Goal: Task Accomplishment & Management: Manage account settings

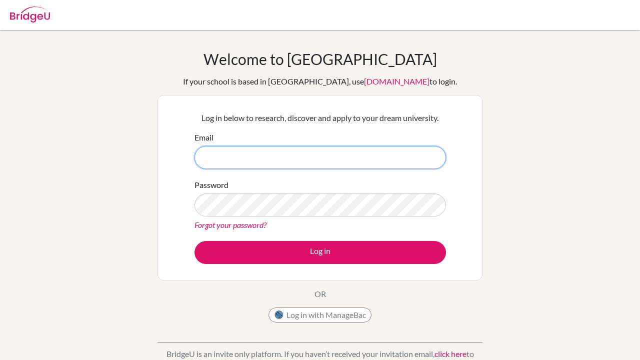
click at [307, 160] on input "Email" at bounding box center [321, 157] width 252 height 23
type input "shingis.ospan@empathy.edu.mn"
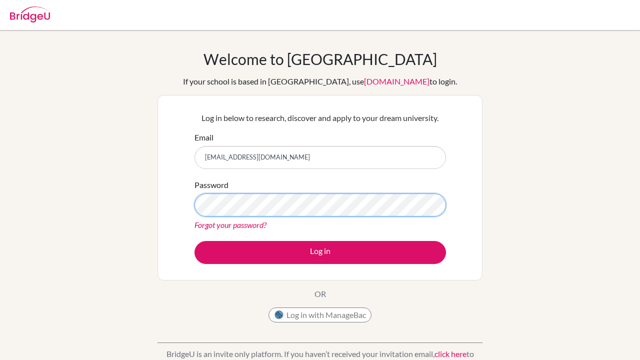
click at [320, 252] on button "Log in" at bounding box center [321, 252] width 252 height 23
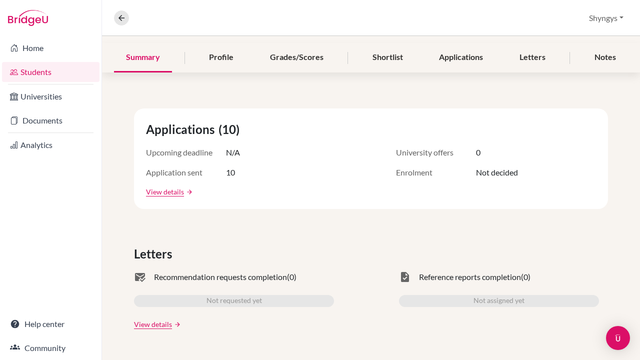
scroll to position [118, 0]
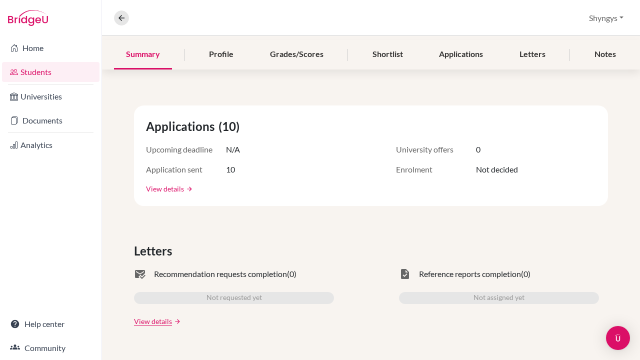
click at [176, 189] on link "View details" at bounding box center [165, 189] width 38 height 11
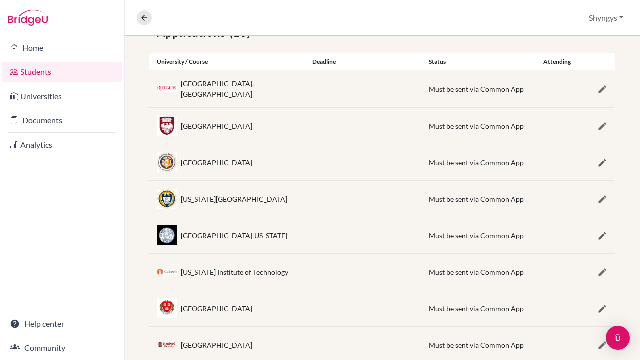
scroll to position [204, 0]
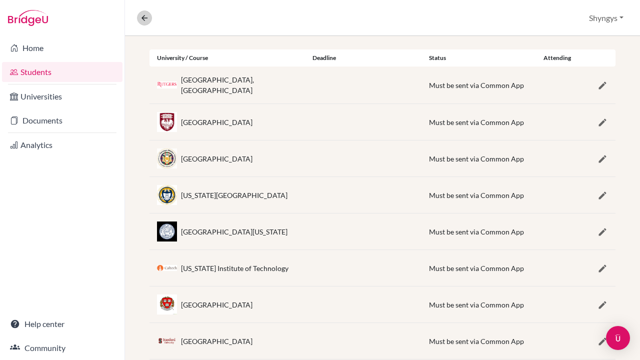
click at [145, 16] on icon at bounding box center [144, 18] width 9 height 9
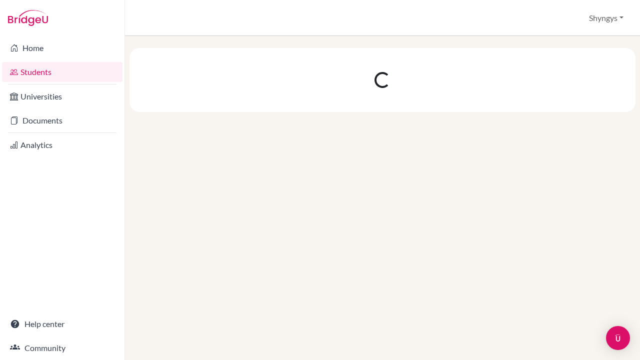
click at [246, 149] on div at bounding box center [382, 198] width 515 height 324
click at [312, 135] on div at bounding box center [382, 198] width 515 height 324
click at [102, 77] on link "Students" at bounding box center [62, 72] width 121 height 20
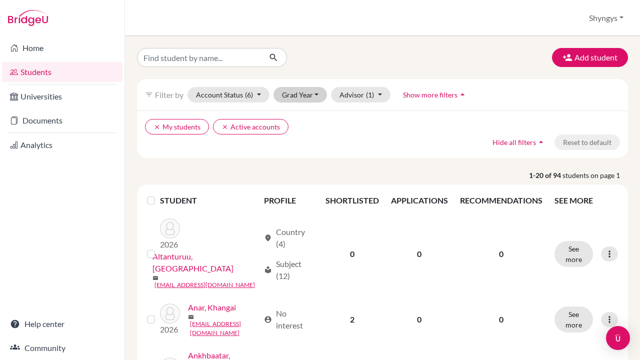
click at [319, 96] on button "Grad Year" at bounding box center [301, 95] width 54 height 16
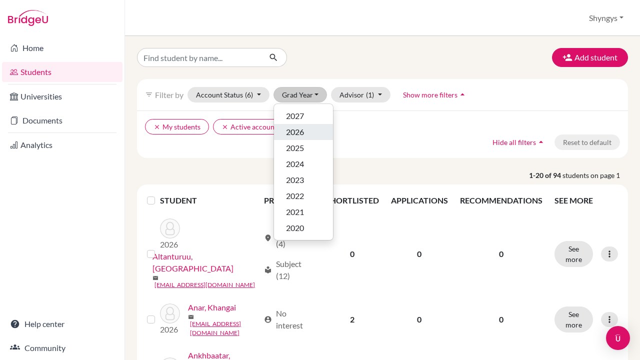
click at [303, 133] on span "2026" at bounding box center [295, 132] width 18 height 12
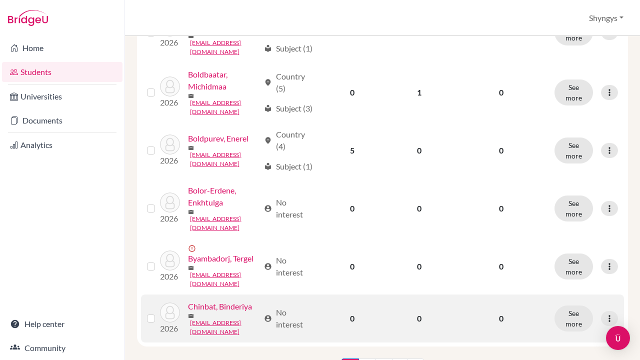
scroll to position [1101, 0]
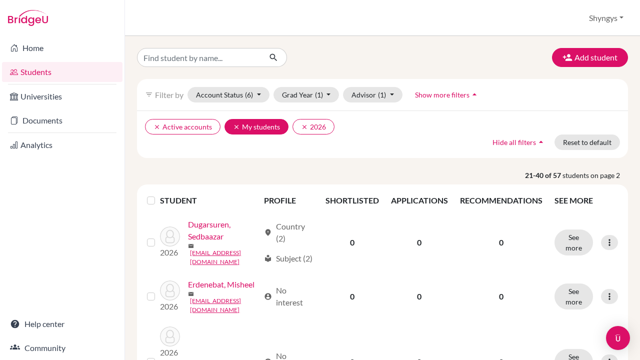
click at [236, 127] on icon "clear" at bounding box center [236, 127] width 7 height 7
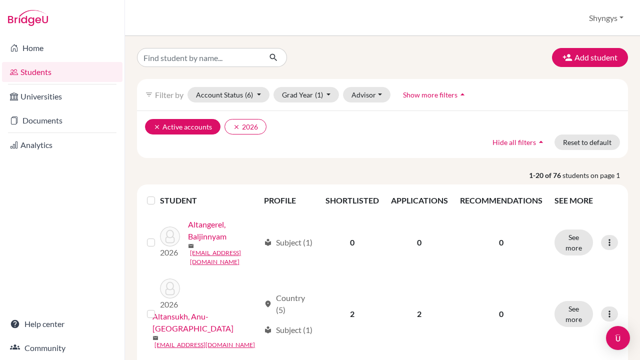
click at [156, 131] on button "clear Active accounts" at bounding box center [183, 127] width 76 height 16
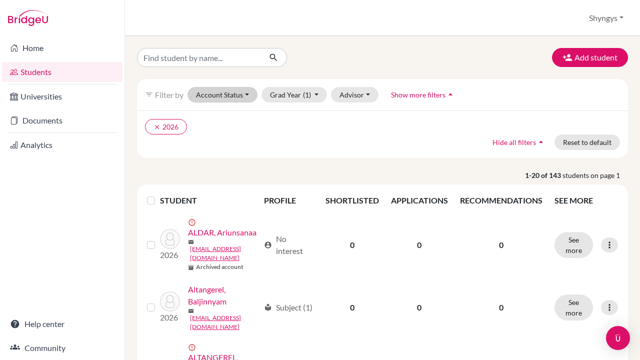
click at [242, 96] on button "Account Status" at bounding box center [223, 95] width 70 height 16
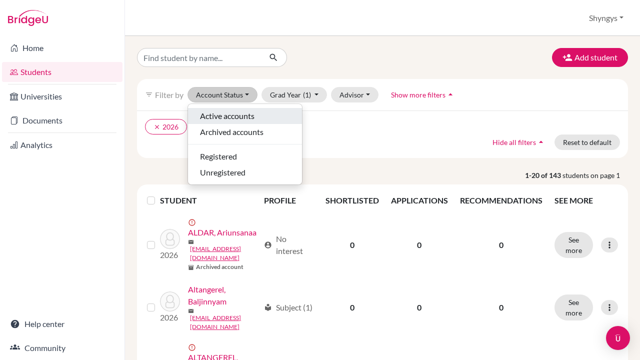
click at [234, 113] on span "Active accounts" at bounding box center [227, 116] width 55 height 12
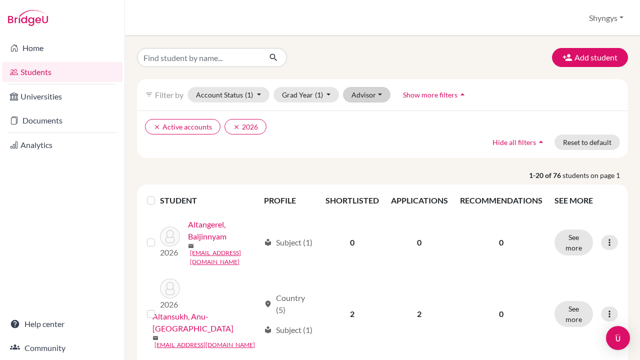
click at [367, 101] on button "Advisor" at bounding box center [367, 95] width 48 height 16
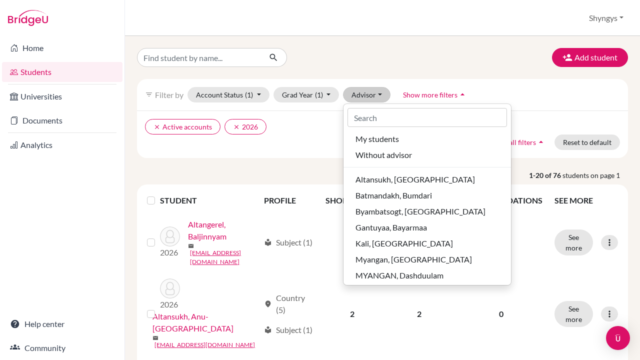
click at [367, 101] on button "Advisor" at bounding box center [367, 95] width 48 height 16
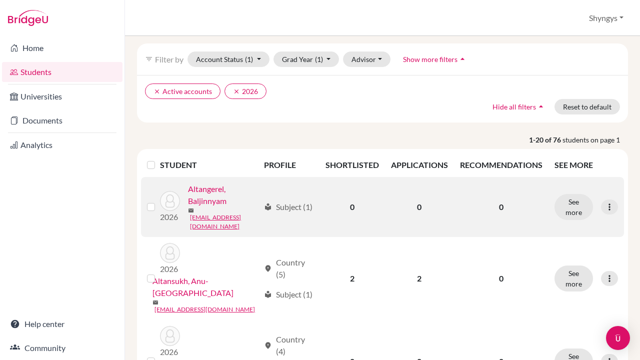
scroll to position [41, 0]
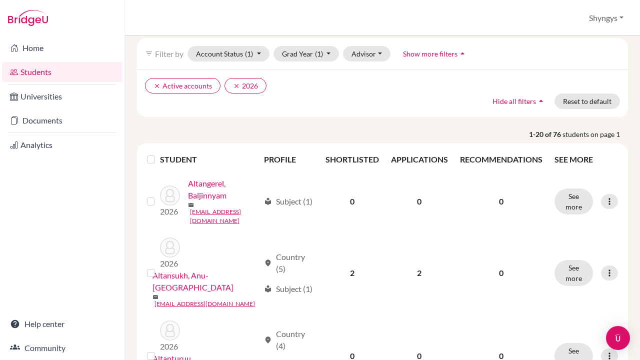
click at [300, 165] on th "PROFILE" at bounding box center [289, 160] width 62 height 24
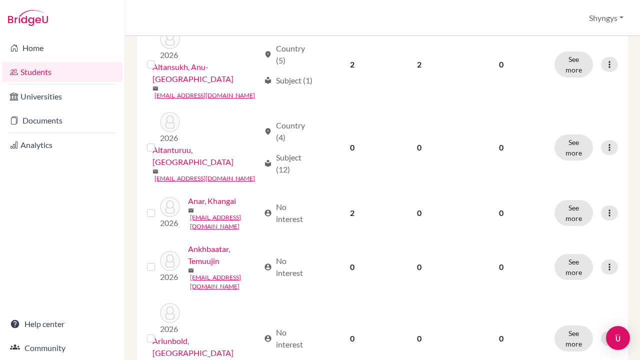
scroll to position [365, 0]
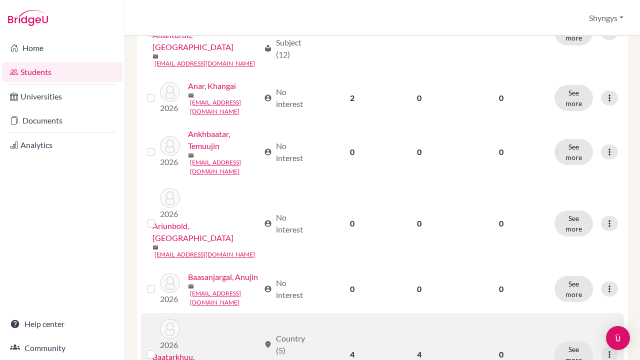
click at [242, 351] on link "Baatarkhuu, Bishrel" at bounding box center [206, 363] width 107 height 24
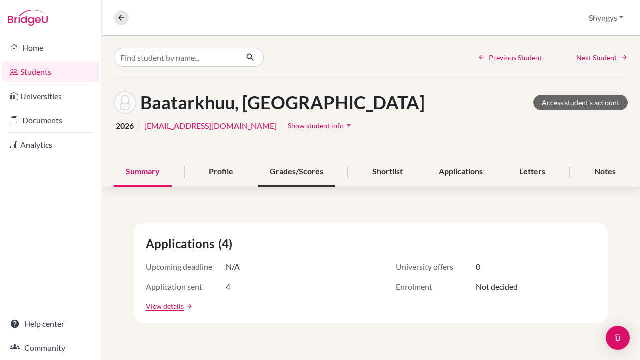
click at [312, 171] on div "Grades/Scores" at bounding box center [297, 173] width 78 height 30
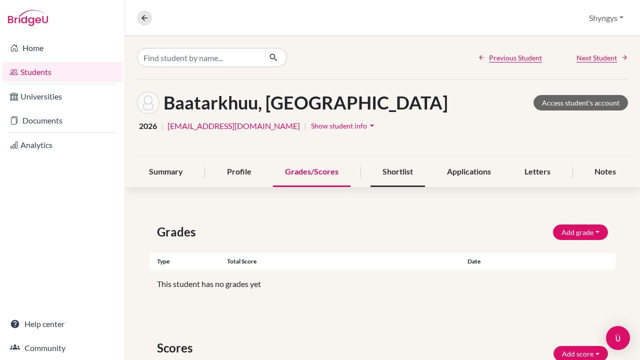
click at [395, 170] on div "Shortlist" at bounding box center [398, 173] width 55 height 30
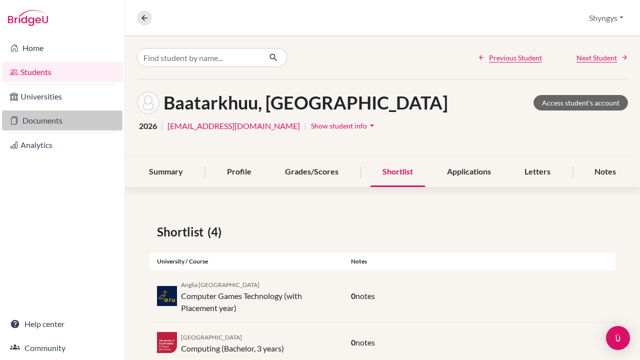
click at [65, 122] on link "Documents" at bounding box center [62, 121] width 121 height 20
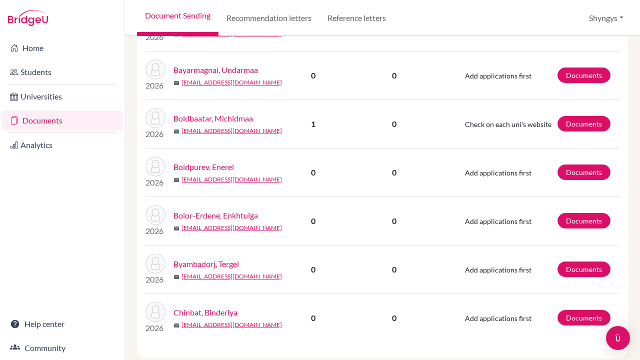
scroll to position [916, 0]
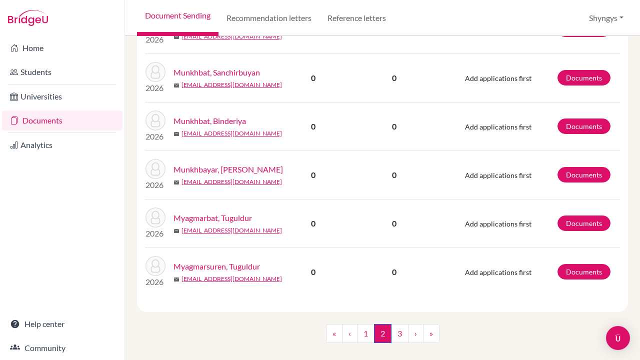
scroll to position [949, 0]
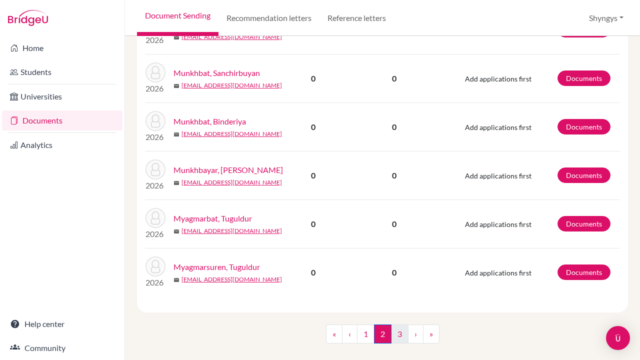
click at [397, 325] on link "3" at bounding box center [400, 334] width 18 height 19
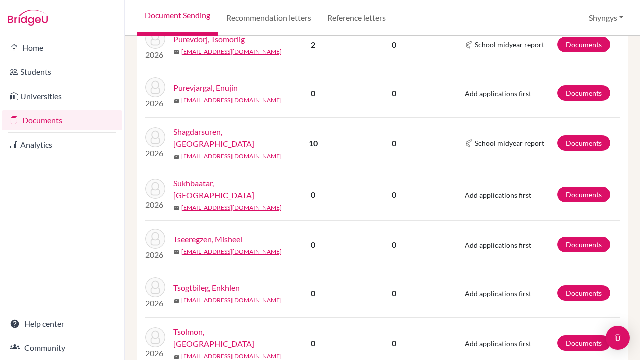
scroll to position [402, 0]
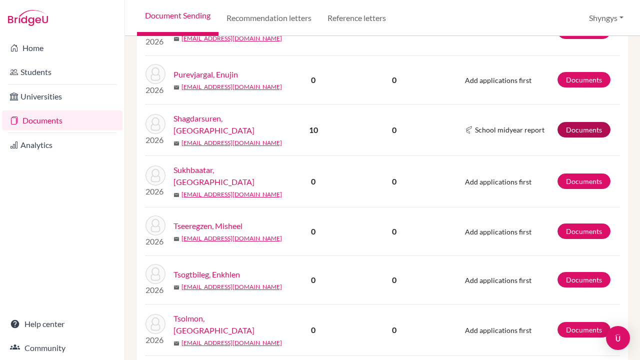
click at [591, 126] on link "Documents" at bounding box center [584, 130] width 53 height 16
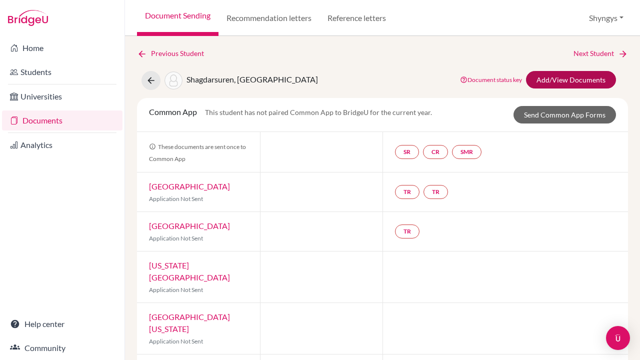
click at [556, 80] on link "Add/View Documents" at bounding box center [571, 80] width 90 height 18
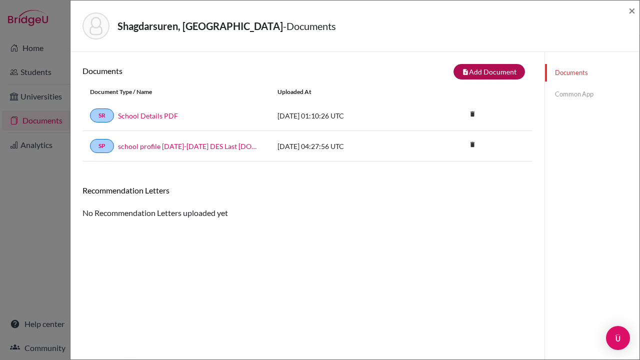
click at [482, 74] on button "note_add Add Document" at bounding box center [490, 72] width 72 height 16
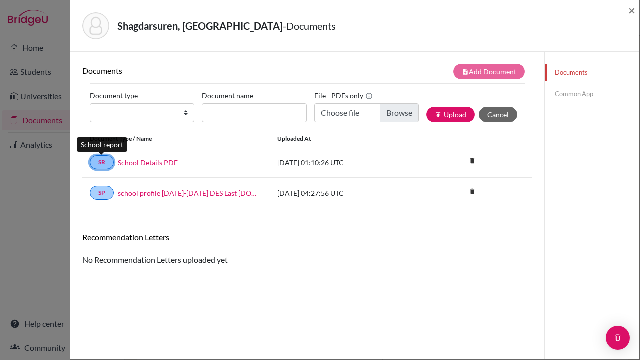
click at [106, 161] on link "SR" at bounding box center [102, 163] width 24 height 14
click at [587, 88] on link "Common App" at bounding box center [592, 95] width 95 height 18
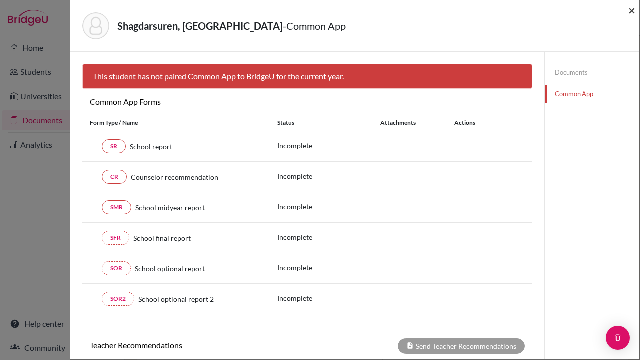
click at [632, 15] on span "×" at bounding box center [632, 10] width 7 height 15
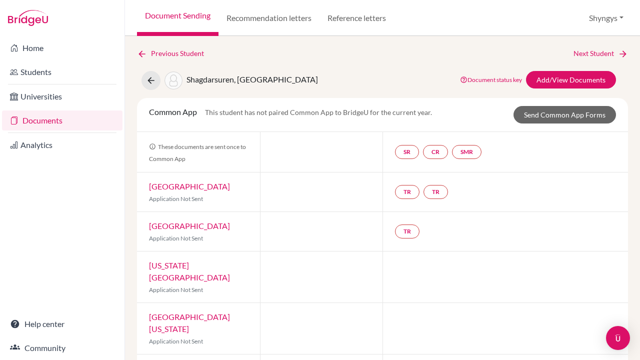
click at [608, 25] on button "Shyngys" at bounding box center [607, 18] width 44 height 19
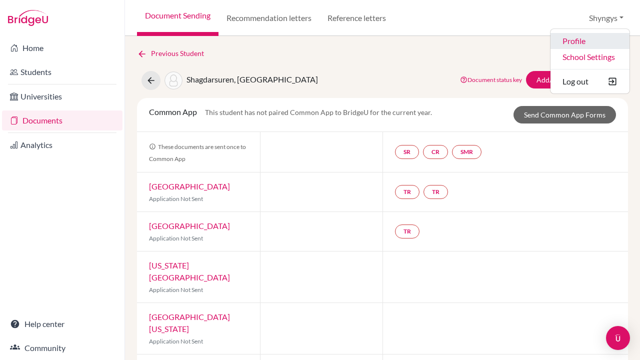
click at [589, 38] on link "Profile" at bounding box center [590, 41] width 79 height 16
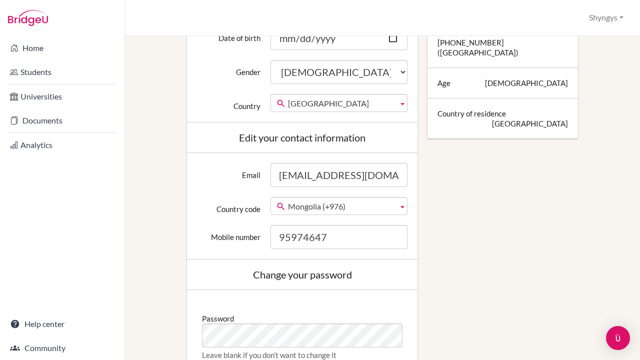
scroll to position [130, 0]
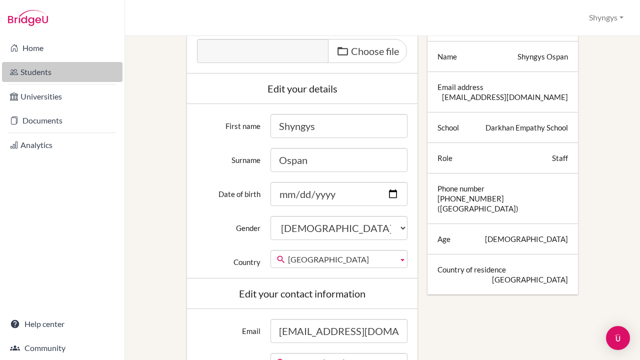
click at [51, 73] on link "Students" at bounding box center [62, 72] width 121 height 20
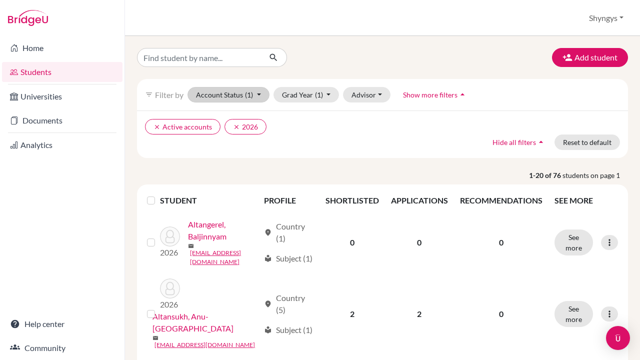
click at [228, 100] on button "Account Status (1)" at bounding box center [229, 95] width 82 height 16
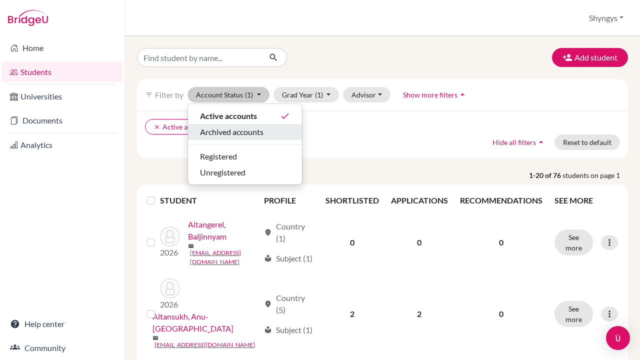
click at [232, 128] on span "Archived accounts" at bounding box center [232, 132] width 64 height 12
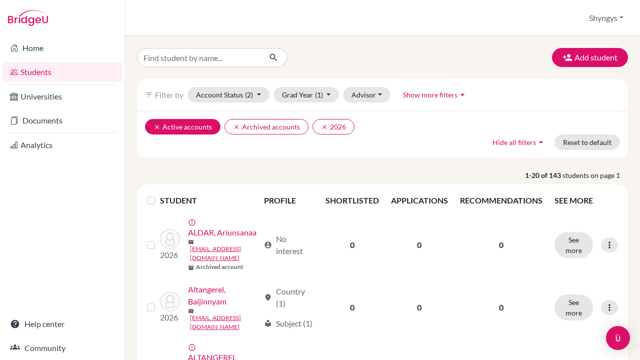
click at [159, 126] on icon "clear" at bounding box center [157, 127] width 7 height 7
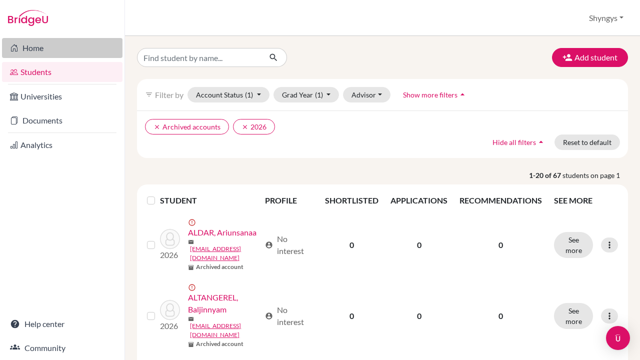
click at [27, 48] on link "Home" at bounding box center [62, 48] width 121 height 20
click at [64, 118] on link "Documents" at bounding box center [62, 121] width 121 height 20
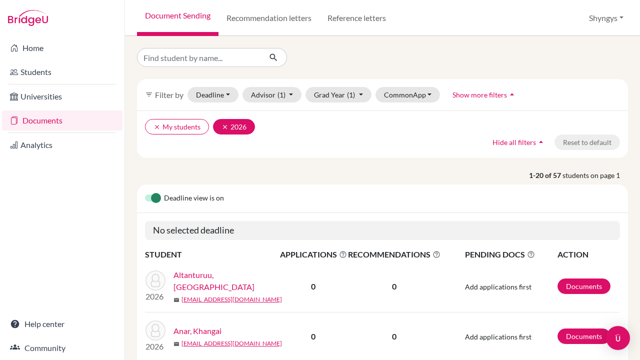
click at [223, 127] on icon "clear" at bounding box center [225, 127] width 7 height 7
click at [331, 97] on button "Grad Year" at bounding box center [333, 95] width 54 height 16
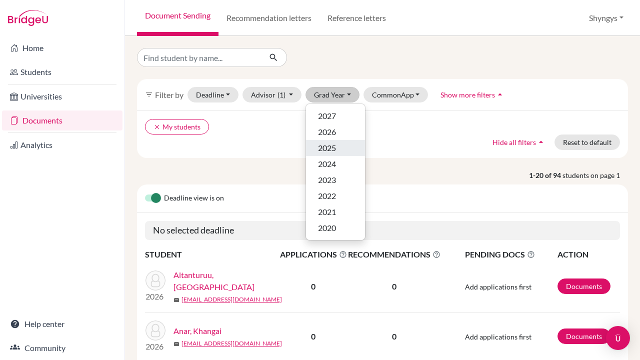
click at [331, 147] on span "2025" at bounding box center [327, 148] width 18 height 12
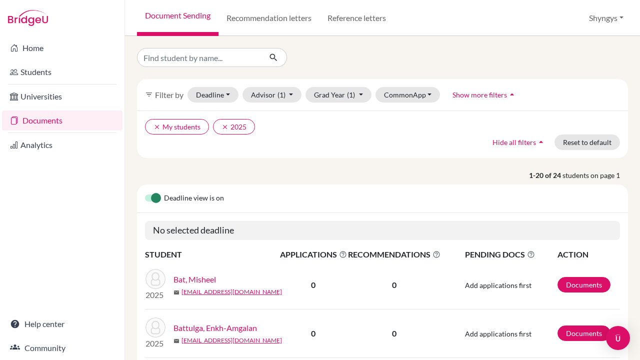
click at [145, 193] on label at bounding box center [145, 193] width 0 height 0
click at [153, 199] on input "checkbox" at bounding box center [149, 198] width 8 height 10
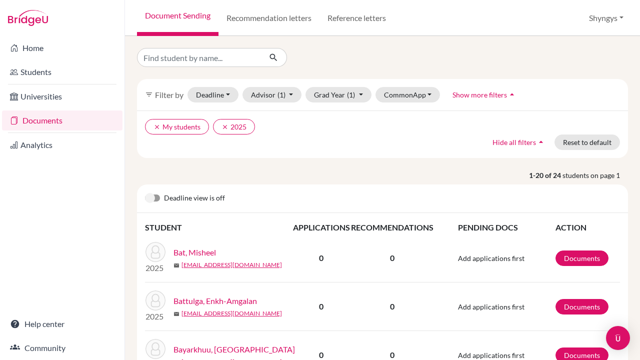
click at [145, 193] on label at bounding box center [145, 193] width 0 height 0
click at [153, 201] on input "checkbox" at bounding box center [149, 198] width 8 height 10
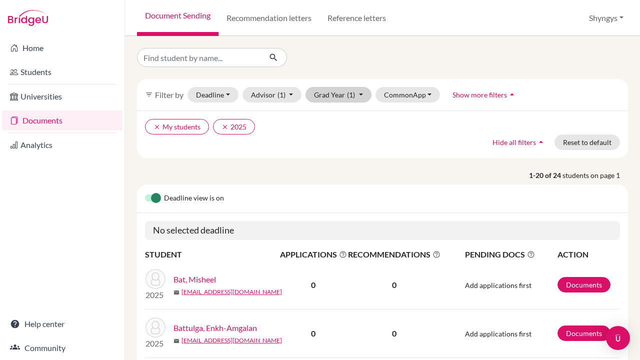
click at [336, 97] on button "Grad Year (1)" at bounding box center [339, 95] width 66 height 16
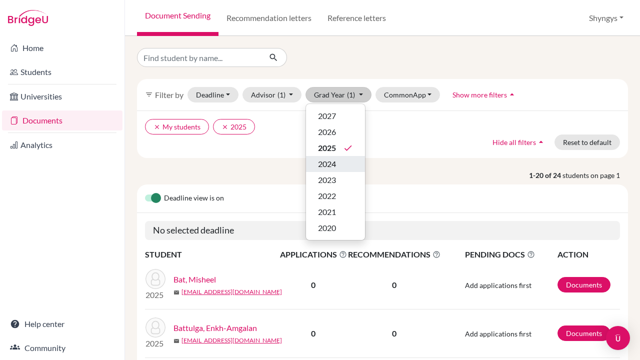
click at [331, 164] on span "2024" at bounding box center [327, 164] width 18 height 12
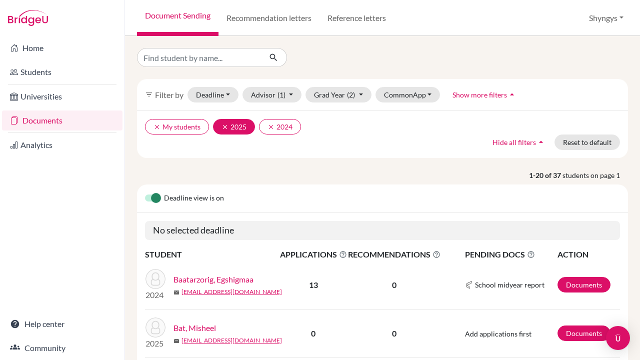
click at [225, 126] on icon "clear" at bounding box center [225, 127] width 7 height 7
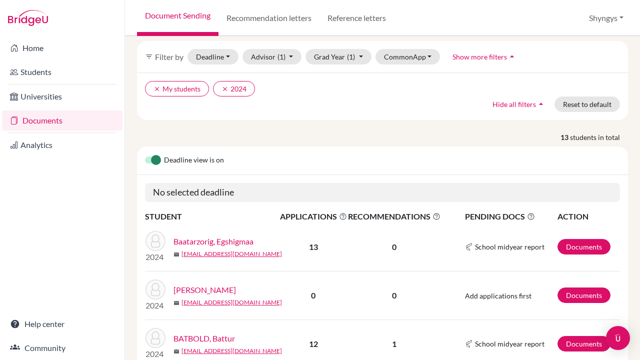
scroll to position [31, 0]
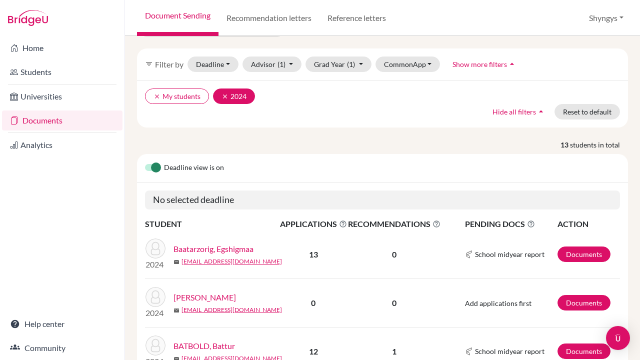
click at [222, 98] on icon "clear" at bounding box center [225, 96] width 7 height 7
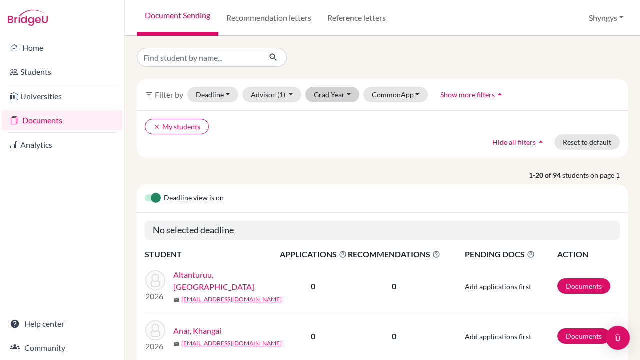
click at [345, 96] on button "Grad Year" at bounding box center [333, 95] width 54 height 16
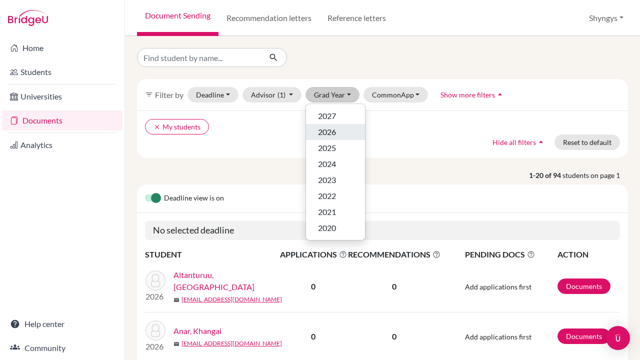
click at [335, 129] on span "2026" at bounding box center [327, 132] width 18 height 12
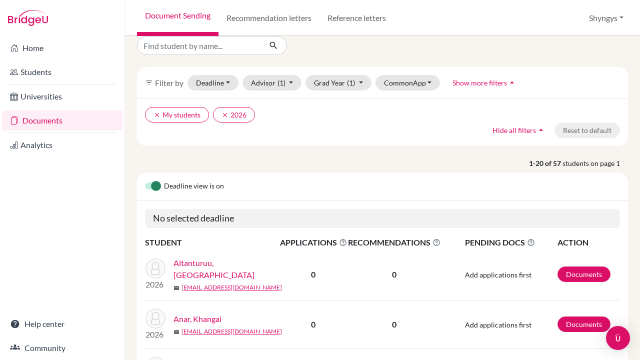
scroll to position [13, 0]
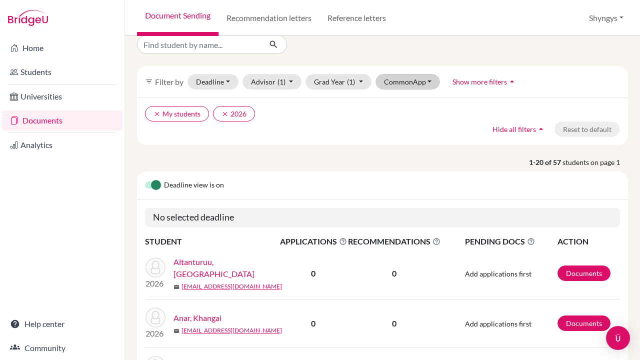
click at [395, 83] on button "CommonApp" at bounding box center [408, 82] width 65 height 16
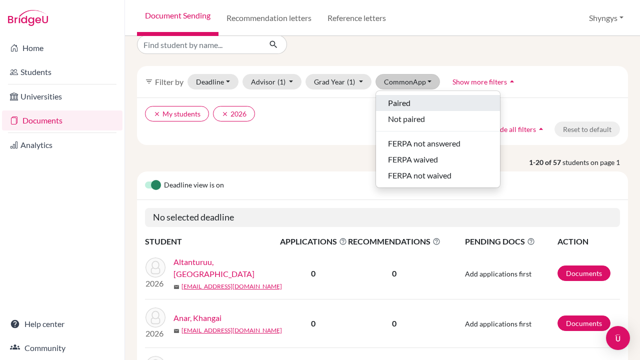
click at [398, 101] on span "Paired" at bounding box center [399, 103] width 23 height 12
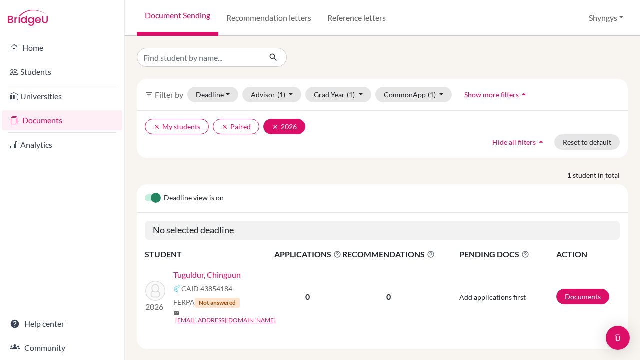
click at [276, 127] on icon "clear" at bounding box center [275, 127] width 7 height 7
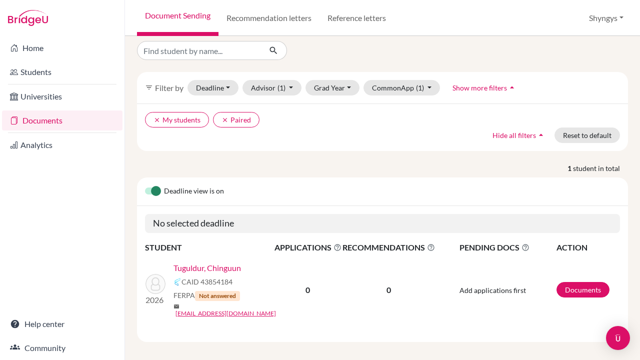
scroll to position [7, 0]
click at [158, 115] on button "clear My students" at bounding box center [177, 121] width 64 height 16
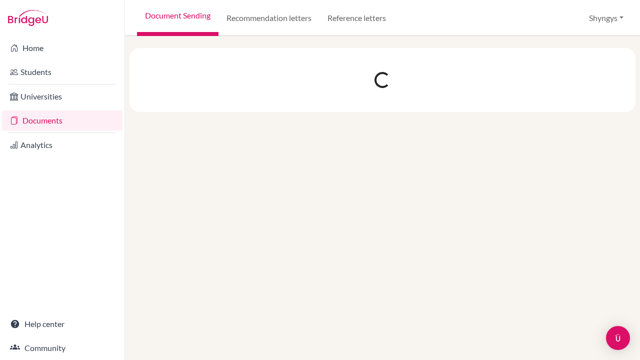
scroll to position [0, 0]
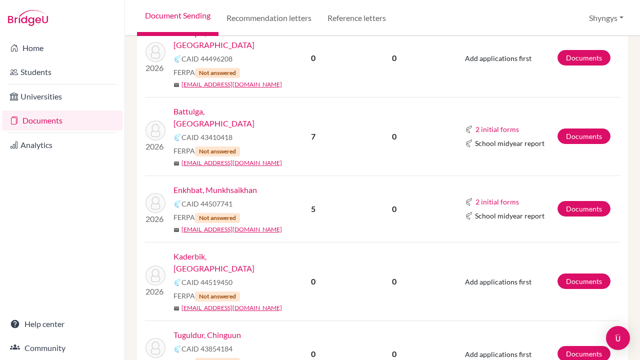
scroll to position [240, 0]
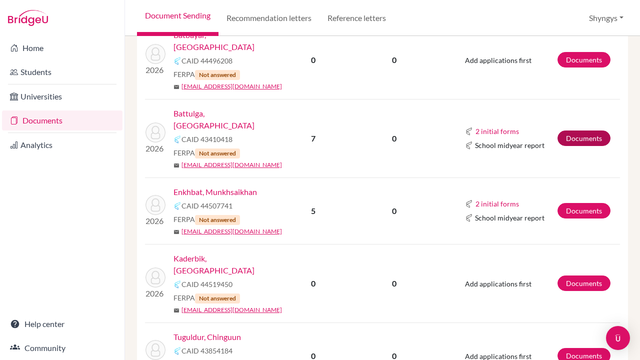
click at [581, 131] on link "Documents" at bounding box center [584, 139] width 53 height 16
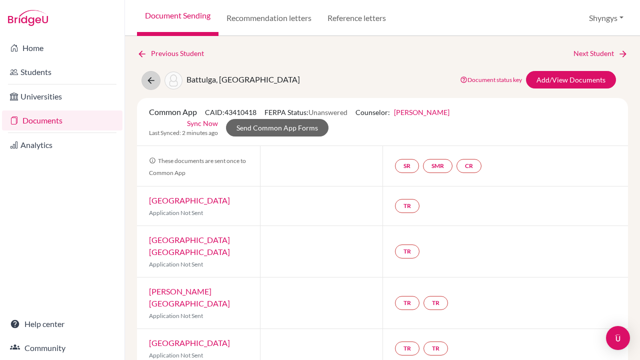
click at [154, 82] on icon at bounding box center [151, 81] width 10 height 10
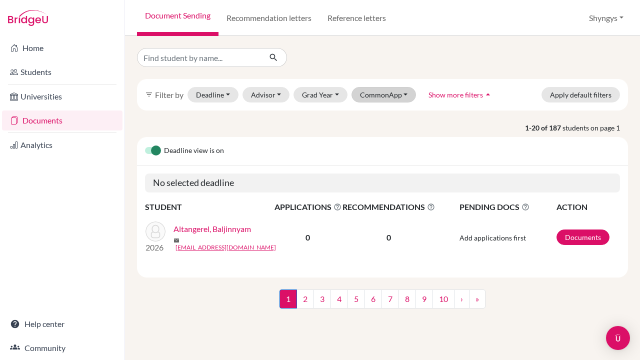
click at [378, 98] on button "CommonApp" at bounding box center [384, 95] width 65 height 16
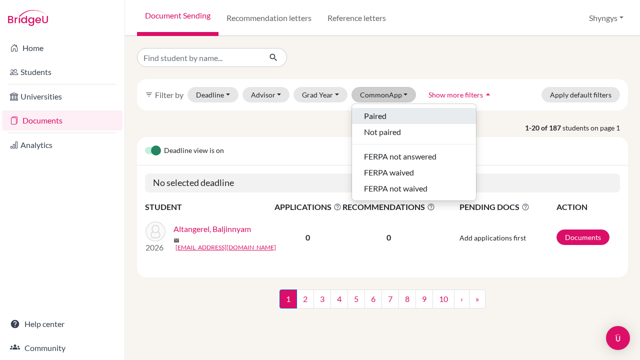
click at [380, 115] on span "Paired" at bounding box center [375, 116] width 23 height 12
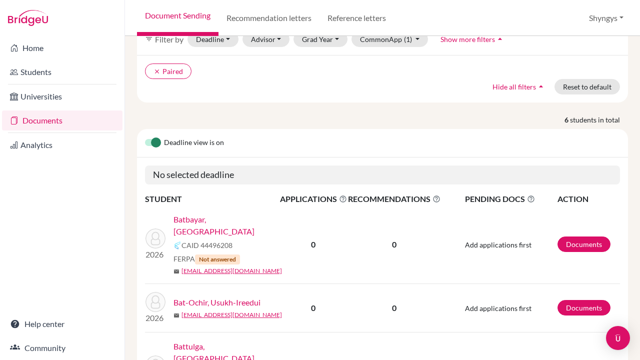
scroll to position [65, 0]
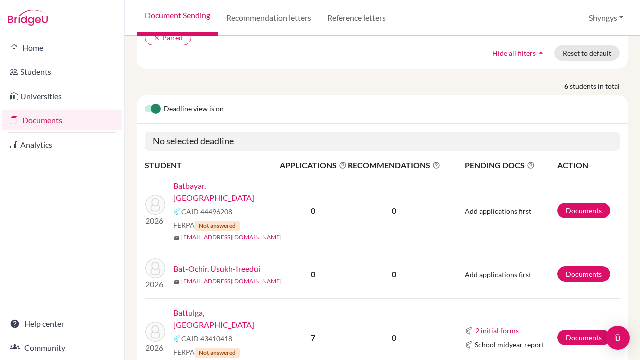
scroll to position [84, 0]
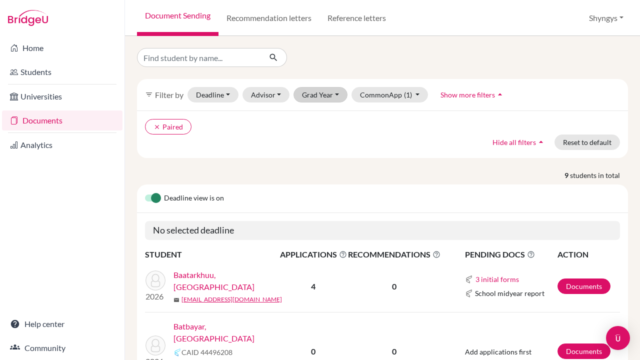
click at [314, 94] on button "Grad Year" at bounding box center [321, 95] width 54 height 16
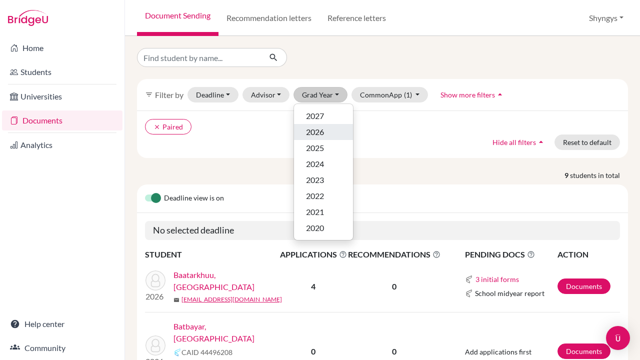
click at [320, 127] on span "2026" at bounding box center [315, 132] width 18 height 12
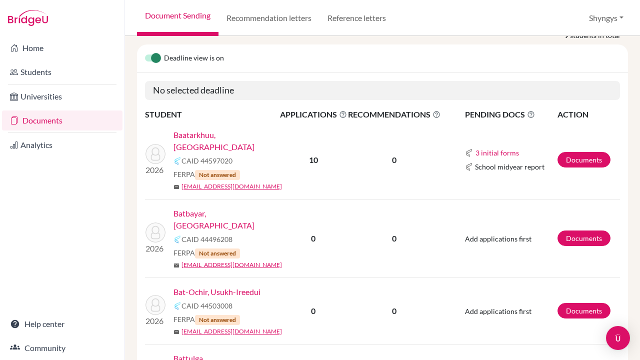
scroll to position [160, 0]
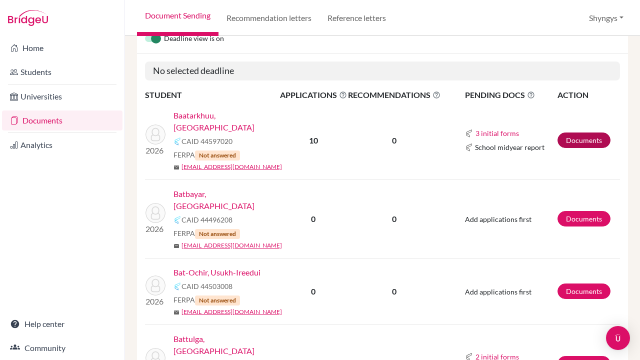
click at [571, 134] on link "Documents" at bounding box center [584, 141] width 53 height 16
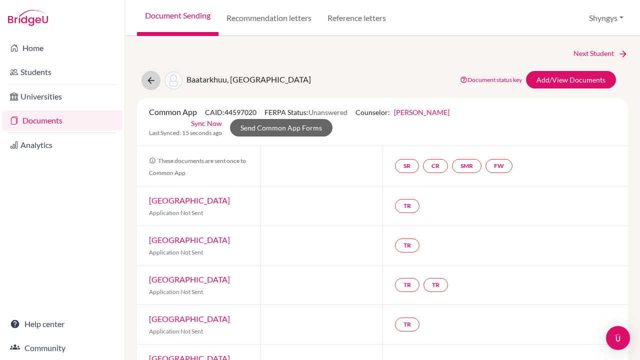
click at [153, 82] on icon at bounding box center [151, 81] width 10 height 10
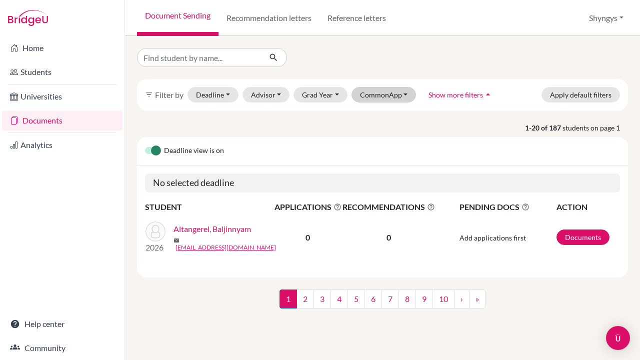
click at [393, 91] on button "CommonApp" at bounding box center [384, 95] width 65 height 16
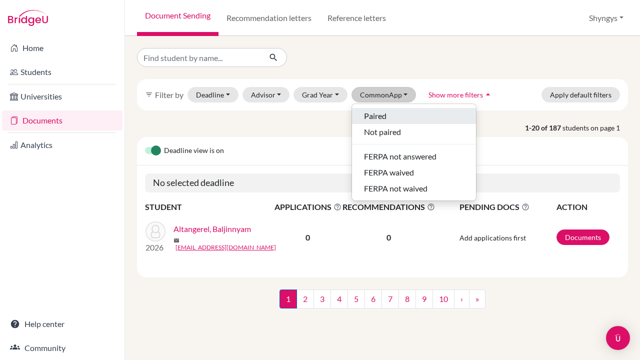
click at [382, 113] on span "Paired" at bounding box center [375, 116] width 23 height 12
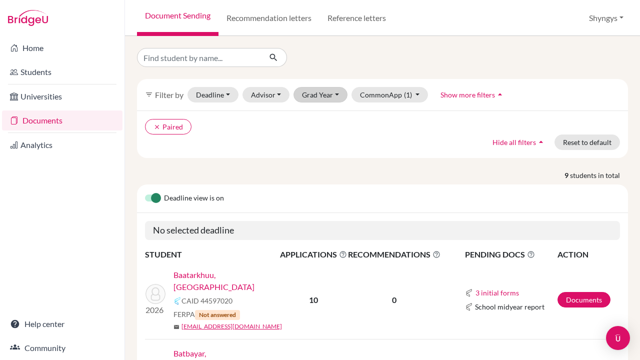
click at [324, 96] on button "Grad Year" at bounding box center [321, 95] width 54 height 16
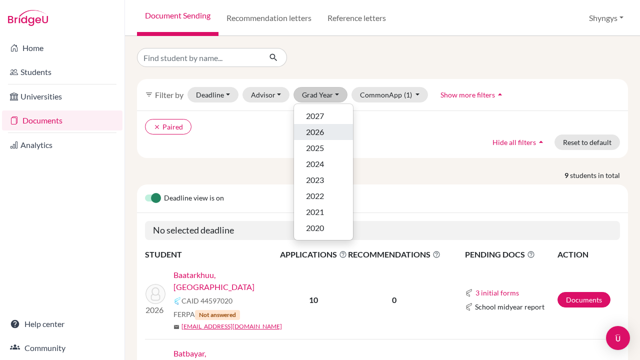
click at [322, 130] on span "2026" at bounding box center [315, 132] width 18 height 12
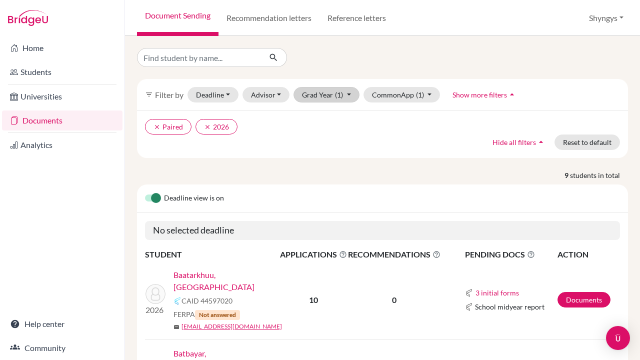
click at [310, 96] on button "Grad Year (1)" at bounding box center [327, 95] width 66 height 16
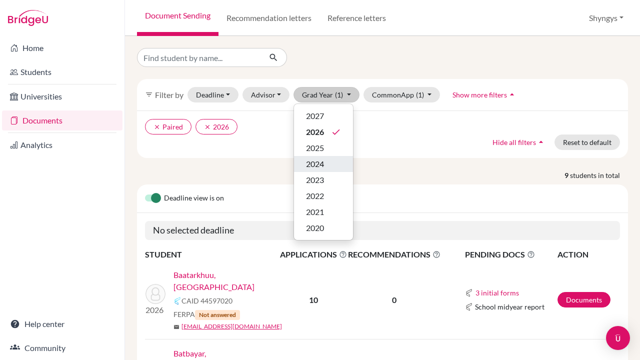
click at [317, 168] on span "2024" at bounding box center [315, 164] width 18 height 12
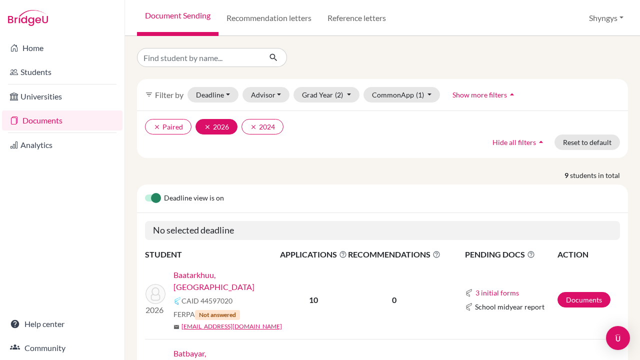
click at [206, 123] on button "clear 2026" at bounding box center [217, 127] width 42 height 16
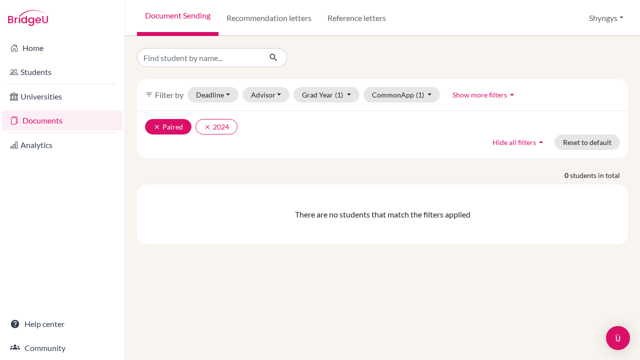
click at [159, 125] on icon "clear" at bounding box center [157, 127] width 7 height 7
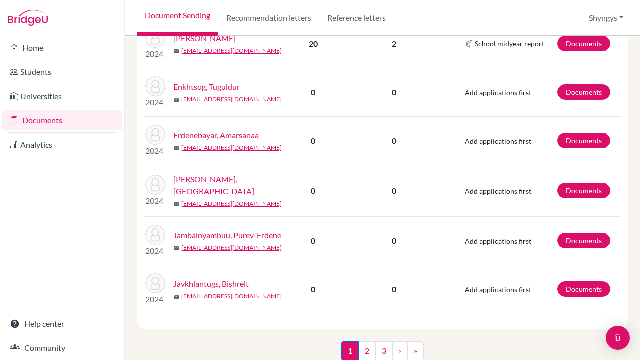
scroll to position [939, 0]
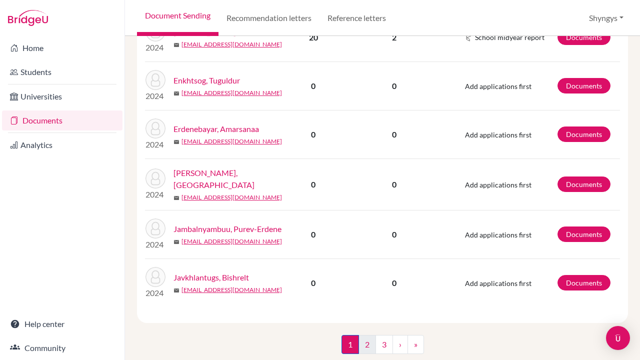
click at [368, 335] on link "2" at bounding box center [368, 344] width 18 height 19
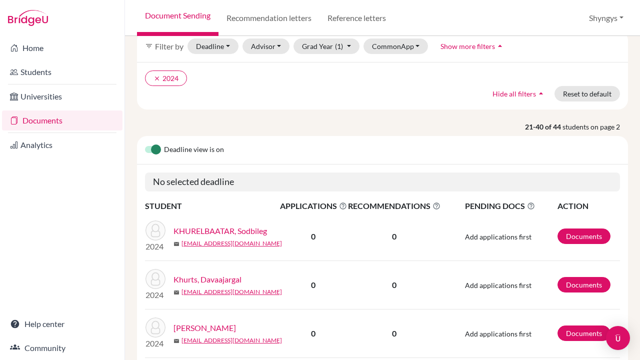
scroll to position [49, 0]
click at [318, 46] on button "Grad Year (1)" at bounding box center [327, 46] width 66 height 16
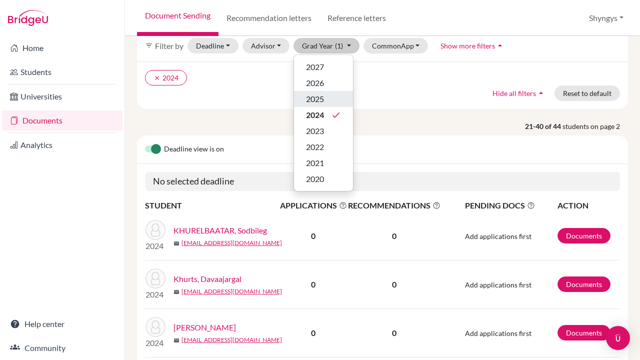
click at [322, 99] on span "2025" at bounding box center [315, 99] width 18 height 12
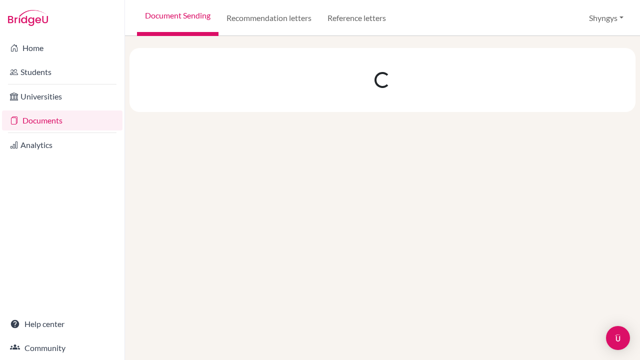
scroll to position [0, 0]
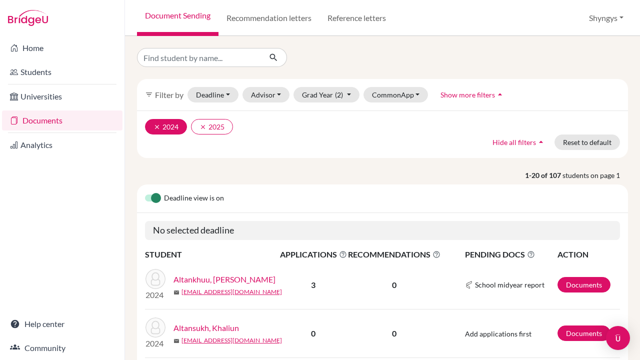
click at [155, 127] on icon "clear" at bounding box center [157, 127] width 7 height 7
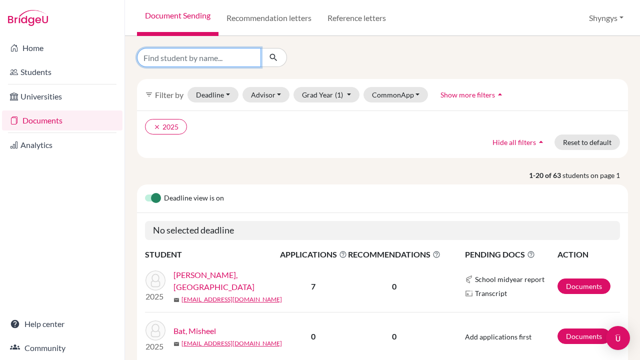
click at [204, 56] on input "Find student by name..." at bounding box center [199, 57] width 124 height 19
type input "Suvd"
click at [274, 58] on button "submit" at bounding box center [274, 57] width 27 height 19
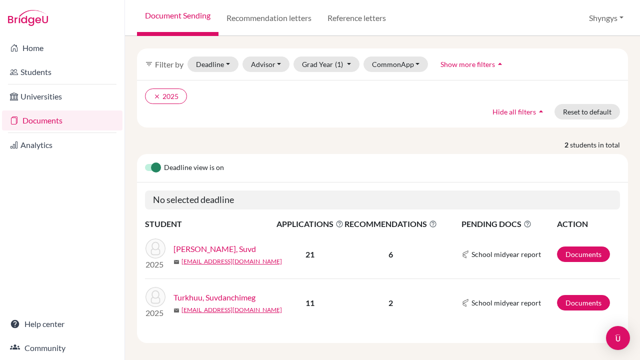
scroll to position [37, 0]
click at [598, 247] on link "Documents" at bounding box center [583, 255] width 53 height 16
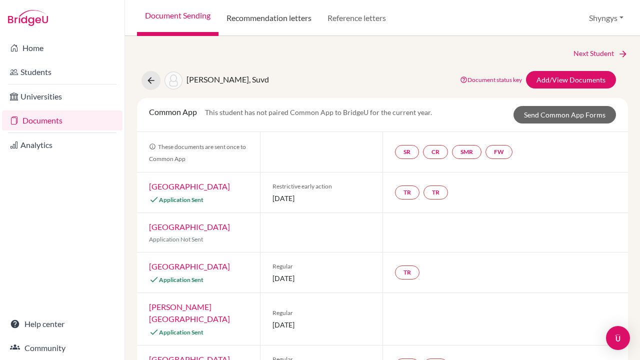
click at [284, 21] on link "Recommendation letters" at bounding box center [269, 18] width 101 height 36
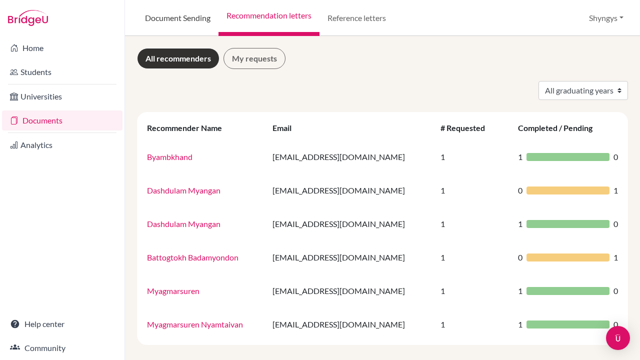
click at [195, 19] on link "Document Sending" at bounding box center [178, 18] width 82 height 36
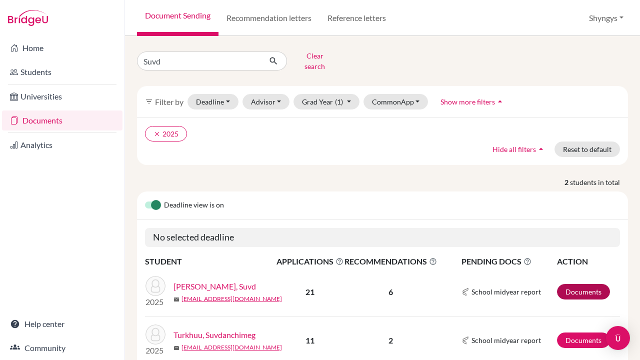
click at [571, 290] on link "Documents" at bounding box center [583, 292] width 53 height 16
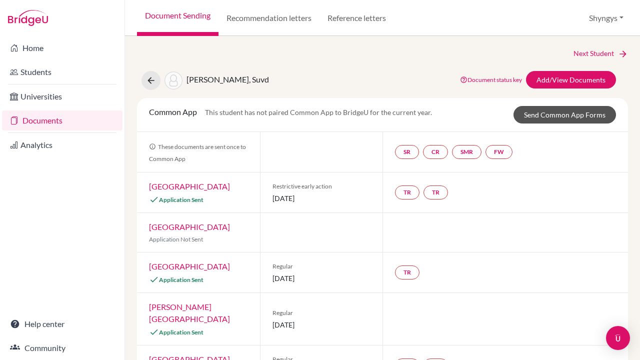
click at [555, 112] on link "Send Common App Forms" at bounding box center [565, 115] width 103 height 18
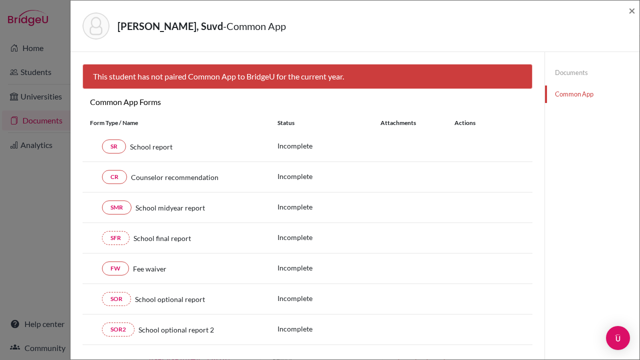
click at [562, 68] on link "Documents" at bounding box center [592, 73] width 95 height 18
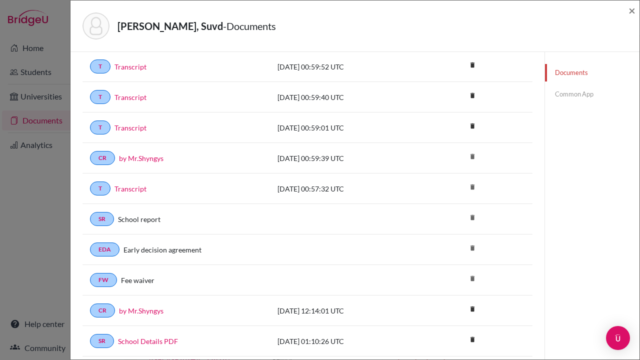
scroll to position [158, 0]
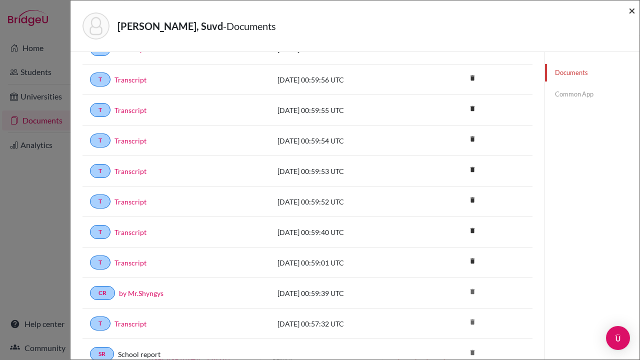
click at [633, 12] on span "×" at bounding box center [632, 10] width 7 height 15
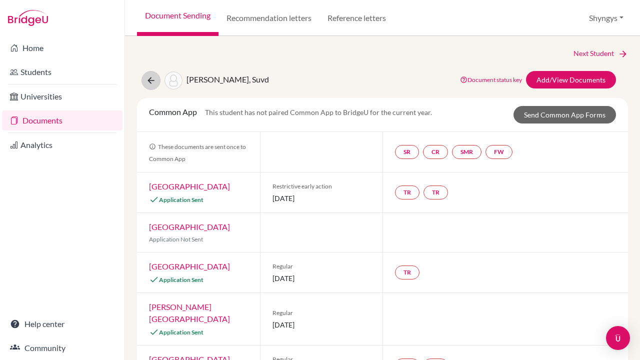
click at [145, 87] on button at bounding box center [151, 80] width 19 height 19
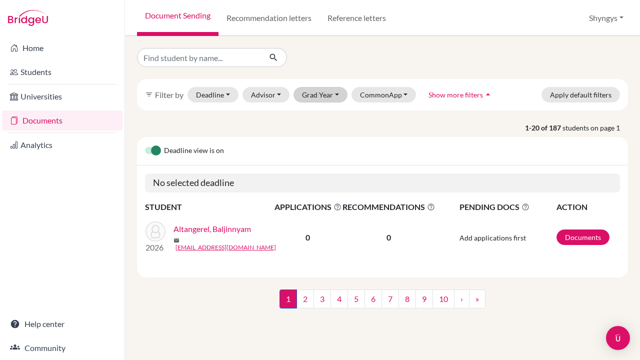
click at [321, 99] on button "Grad Year" at bounding box center [321, 95] width 54 height 16
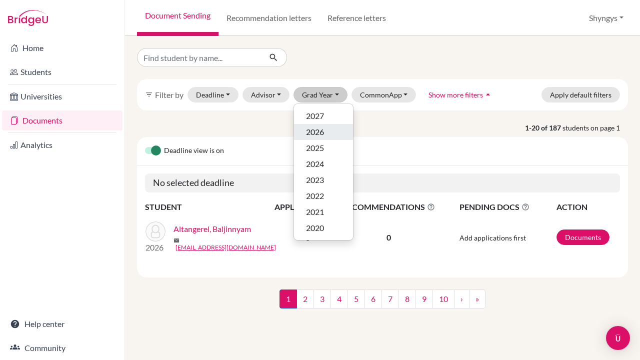
click at [317, 135] on span "2026" at bounding box center [315, 132] width 18 height 12
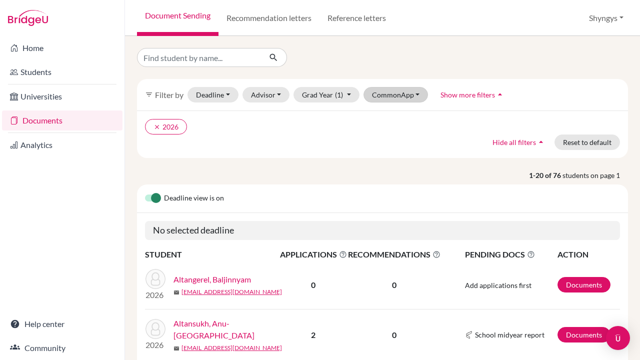
click at [405, 96] on button "CommonApp" at bounding box center [396, 95] width 65 height 16
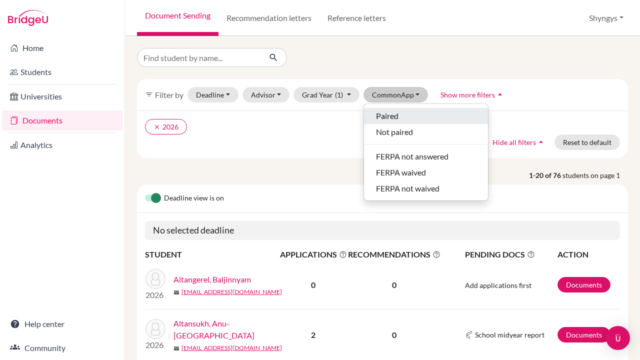
click at [399, 117] on div "Paired" at bounding box center [426, 116] width 100 height 12
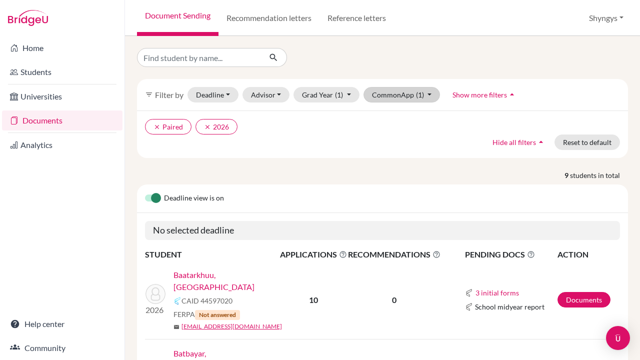
click at [397, 99] on button "CommonApp (1)" at bounding box center [402, 95] width 77 height 16
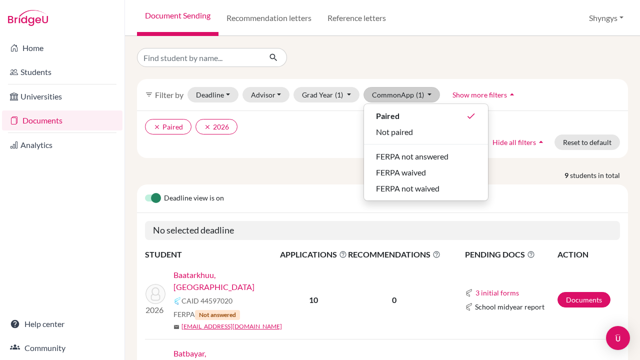
click at [270, 144] on div "clear Paired clear 2026 Hide all filters arrow_drop_up Reset to default" at bounding box center [382, 135] width 491 height 48
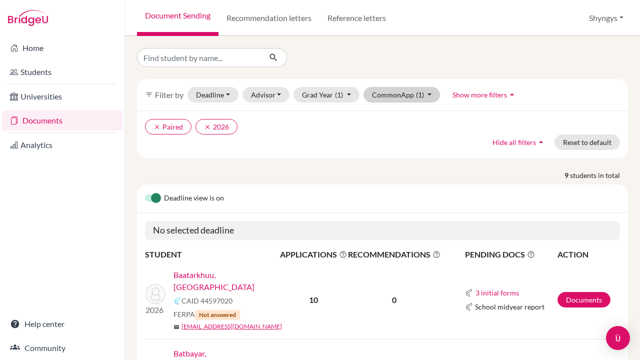
click at [411, 97] on button "CommonApp (1)" at bounding box center [402, 95] width 77 height 16
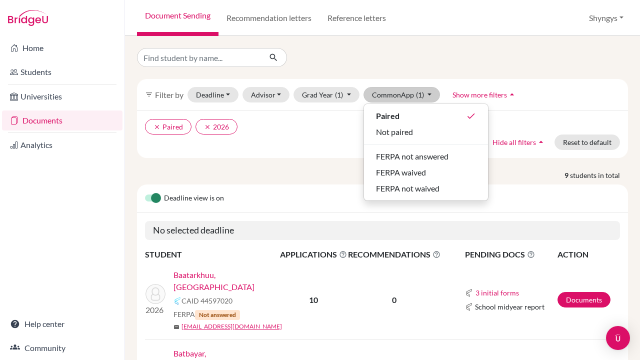
click at [308, 137] on div "clear Paired clear 2026 Hide all filters arrow_drop_up Reset to default" at bounding box center [382, 135] width 491 height 48
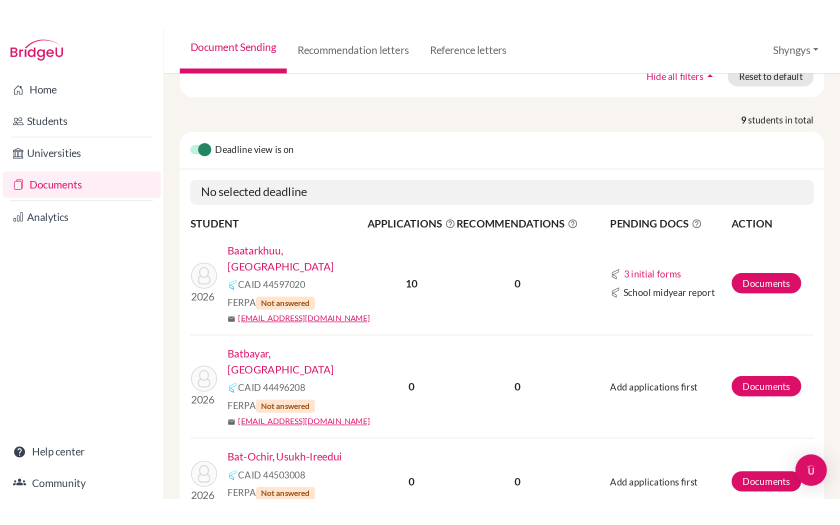
scroll to position [106, 0]
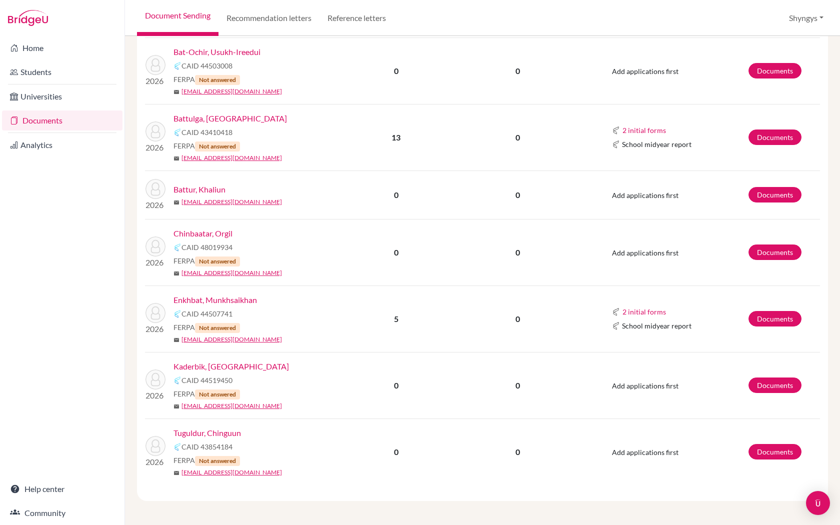
scroll to position [340, 0]
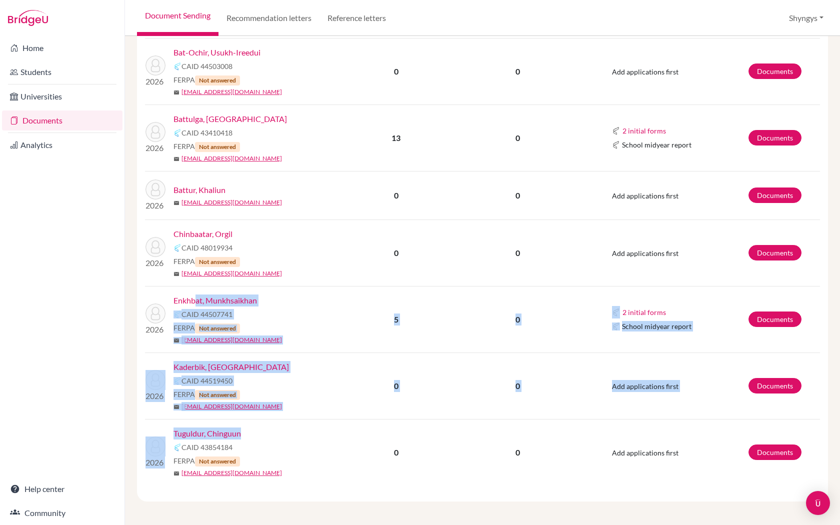
drag, startPoint x: 259, startPoint y: 438, endPoint x: 197, endPoint y: 300, distance: 151.4
click at [197, 300] on tbody "2026 Baatarkhuu, Bishrel CAID 44597020 FERPA Not answered mail [EMAIL_ADDRESS][…" at bounding box center [482, 195] width 675 height 580
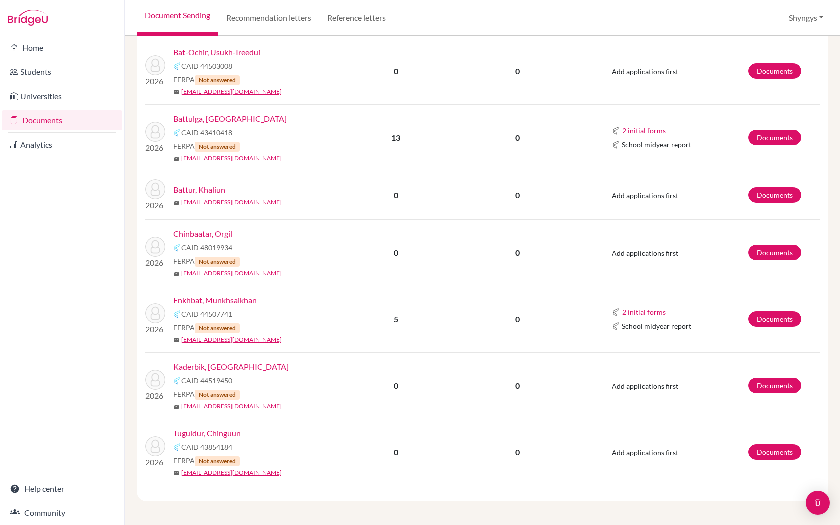
click at [364, 277] on td "0" at bounding box center [396, 253] width 103 height 67
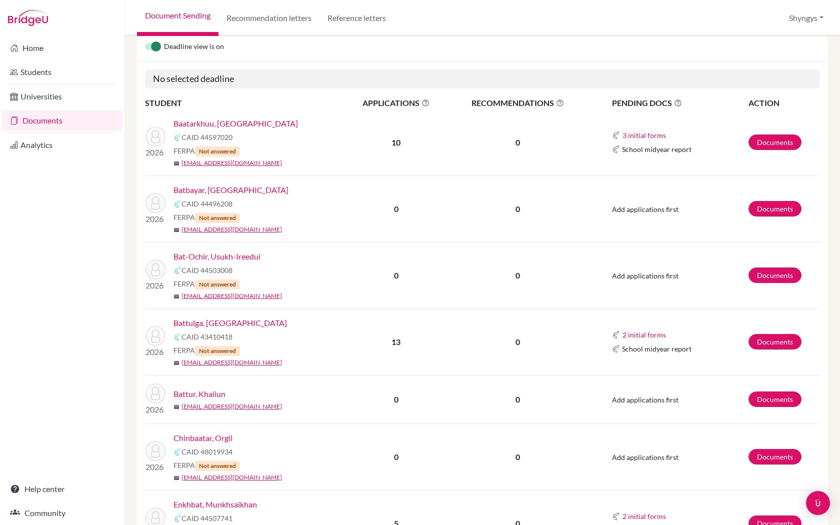
scroll to position [130, 0]
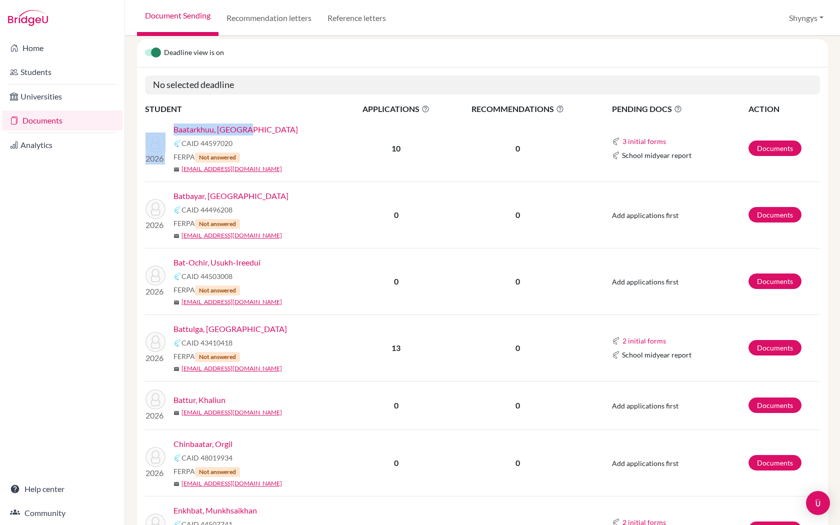
drag, startPoint x: 173, startPoint y: 130, endPoint x: 249, endPoint y: 134, distance: 75.6
click at [249, 134] on div "2026 Baatarkhuu, Bishrel CAID 44597020 FERPA Not answered mail [EMAIL_ADDRESS][…" at bounding box center [245, 149] width 214 height 50
copy div "2026 Baatarkhuu, [GEOGRAPHIC_DATA]"
click at [289, 227] on div "FERPA Not answered" at bounding box center [263, 223] width 179 height 11
drag, startPoint x: 257, startPoint y: 129, endPoint x: 174, endPoint y: 127, distance: 83.1
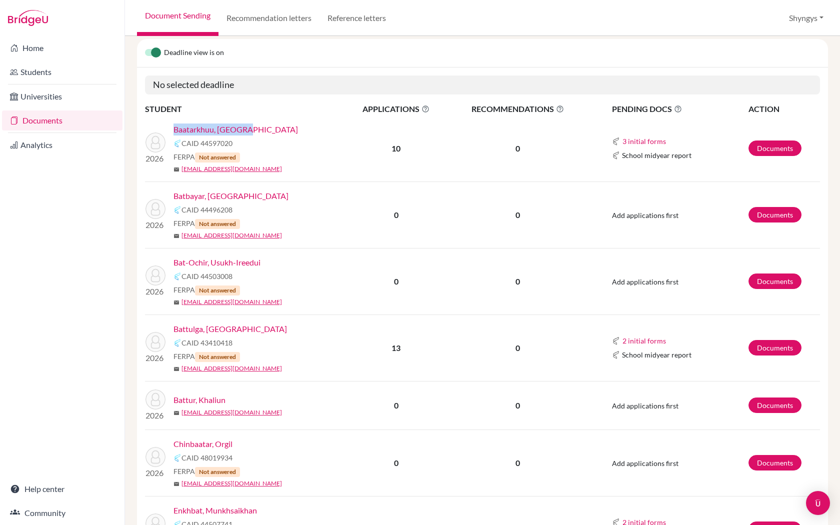
click at [174, 127] on div "Baatarkhuu, [GEOGRAPHIC_DATA]" at bounding box center [263, 130] width 179 height 12
copy link "Baatarkhuu, [GEOGRAPHIC_DATA]"
drag, startPoint x: 244, startPoint y: 197, endPoint x: 196, endPoint y: 194, distance: 48.1
click at [179, 194] on div "Batbayar, [GEOGRAPHIC_DATA]" at bounding box center [263, 196] width 179 height 12
click at [248, 195] on div "Batbayar, [GEOGRAPHIC_DATA]" at bounding box center [263, 196] width 179 height 12
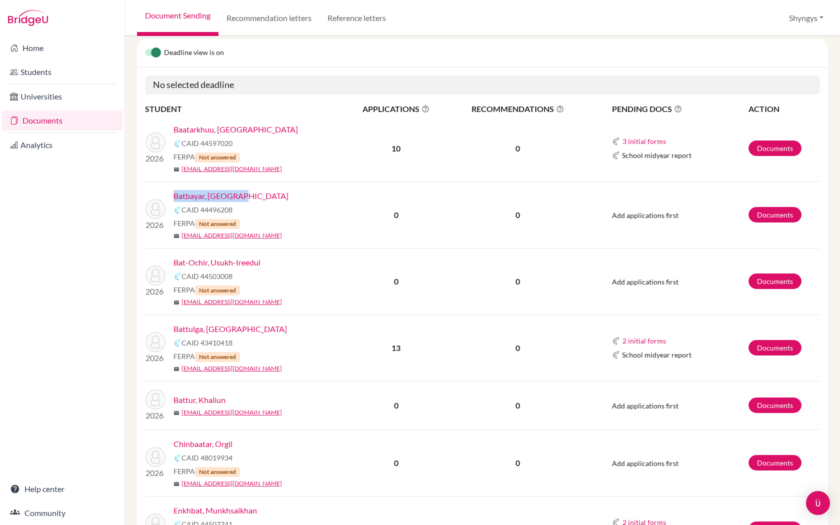
drag, startPoint x: 248, startPoint y: 195, endPoint x: 174, endPoint y: 194, distance: 74.5
click at [174, 194] on div "Batbayar, [GEOGRAPHIC_DATA]" at bounding box center [263, 196] width 179 height 12
copy link "Batbayar, [GEOGRAPHIC_DATA]"
drag, startPoint x: 275, startPoint y: 260, endPoint x: 181, endPoint y: 253, distance: 94.8
click at [181, 253] on td "2026 Bat-Ochir, [PERSON_NAME] CAID 44503008 FERPA Not answered mail [EMAIL_ADDR…" at bounding box center [245, 281] width 200 height 67
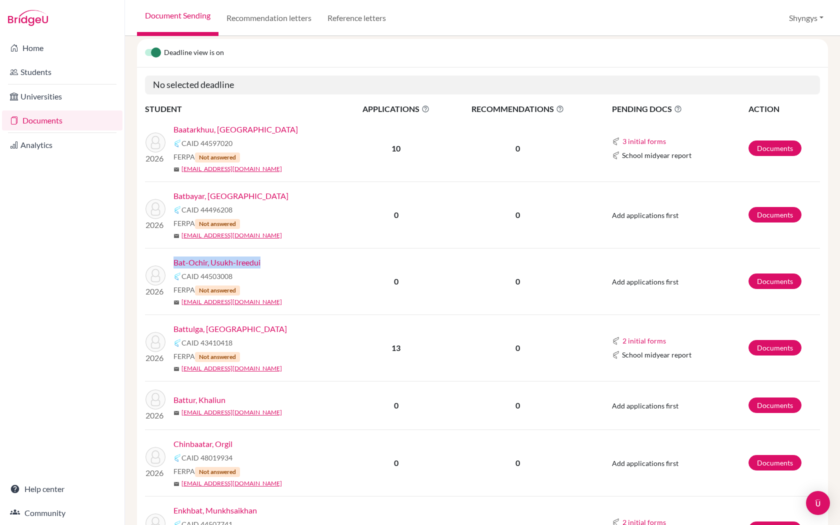
copy link "Bat-Ochir, Usukh-Ireedui"
drag, startPoint x: 262, startPoint y: 328, endPoint x: 177, endPoint y: 327, distance: 85.0
click at [176, 327] on div "Battulga, [GEOGRAPHIC_DATA]" at bounding box center [263, 329] width 179 height 12
copy link "Battulga, [GEOGRAPHIC_DATA]"
drag, startPoint x: 233, startPoint y: 398, endPoint x: 176, endPoint y: 396, distance: 57.6
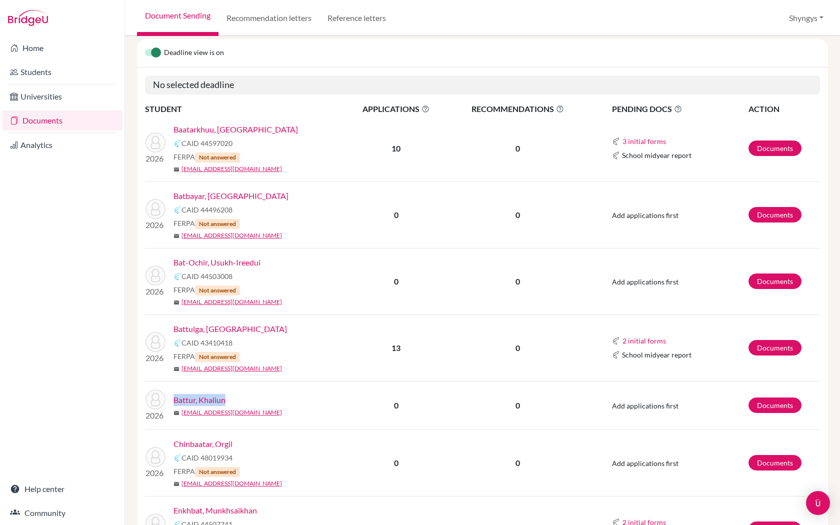
click at [176, 396] on div "Battur, Khaliun" at bounding box center [263, 400] width 179 height 12
copy link "Battur, Khaliun"
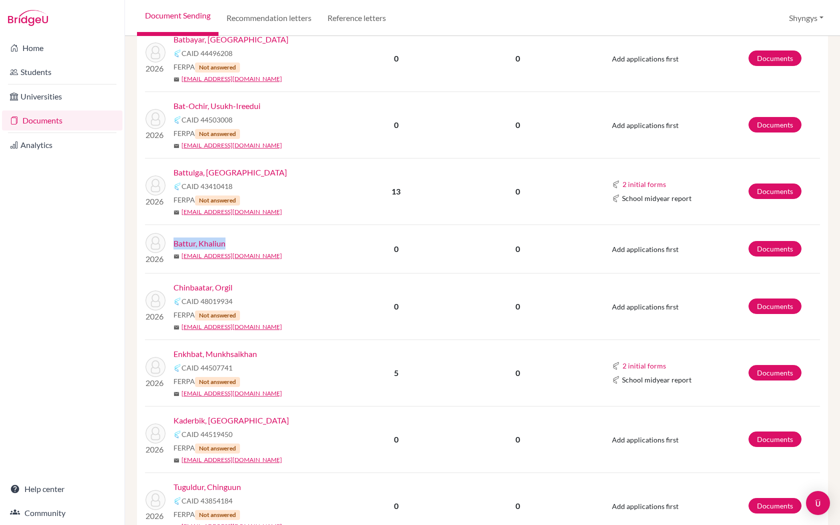
scroll to position [340, 0]
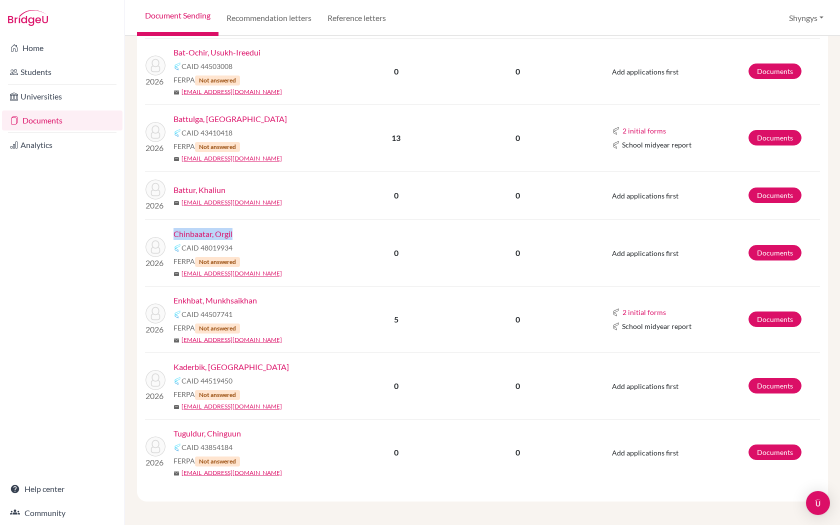
drag, startPoint x: 242, startPoint y: 232, endPoint x: 175, endPoint y: 231, distance: 67.0
click at [175, 231] on div "Chinbaatar, Orgil" at bounding box center [263, 234] width 179 height 12
copy link "Chinbaatar, Orgil"
drag, startPoint x: 269, startPoint y: 301, endPoint x: 172, endPoint y: 299, distance: 97.1
click at [172, 299] on div "2026 Enkhbat, Munkhsaikhan CAID 44507741 FERPA Not answered mail [EMAIL_ADDRESS…" at bounding box center [245, 320] width 214 height 50
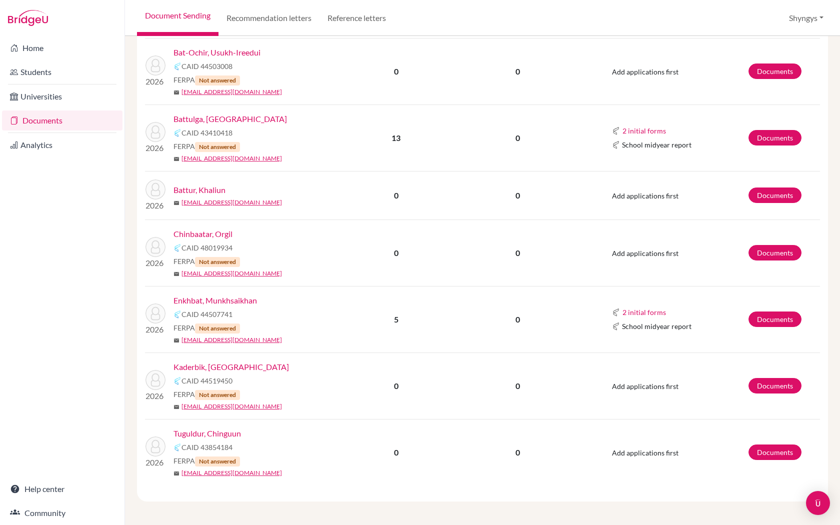
click at [275, 302] on div "Enkhbat, Munkhsaikhan" at bounding box center [263, 301] width 179 height 12
drag, startPoint x: 275, startPoint y: 302, endPoint x: 175, endPoint y: 295, distance: 100.3
click at [175, 295] on div "Enkhbat, Munkhsaikhan" at bounding box center [263, 301] width 179 height 12
copy link "Enkhbat, Munkhsaikhan"
drag, startPoint x: 239, startPoint y: 367, endPoint x: 175, endPoint y: 365, distance: 64.1
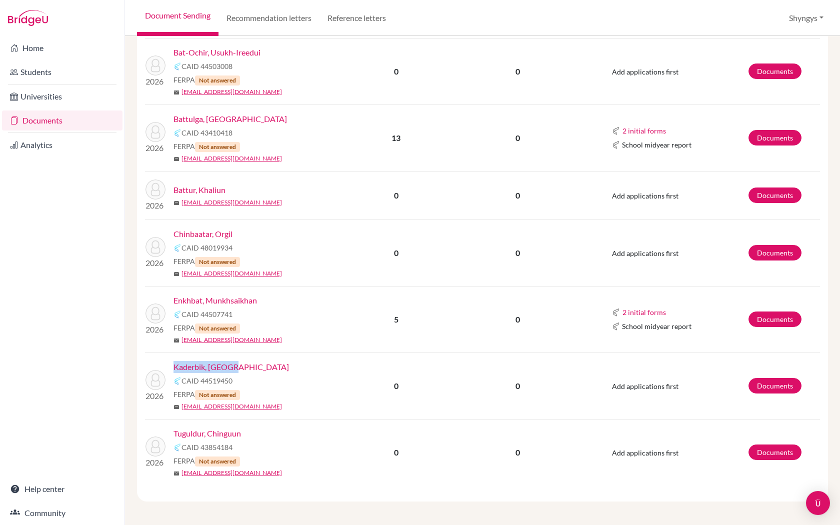
click at [175, 365] on div "Kaderbik, [GEOGRAPHIC_DATA]" at bounding box center [263, 367] width 179 height 12
copy link "Kaderbik, [GEOGRAPHIC_DATA]"
drag, startPoint x: 248, startPoint y: 430, endPoint x: 175, endPoint y: 429, distance: 73.5
click at [175, 429] on div "Tuguldur, Chinguun" at bounding box center [263, 434] width 179 height 12
copy link "Tuguldur, Chinguun"
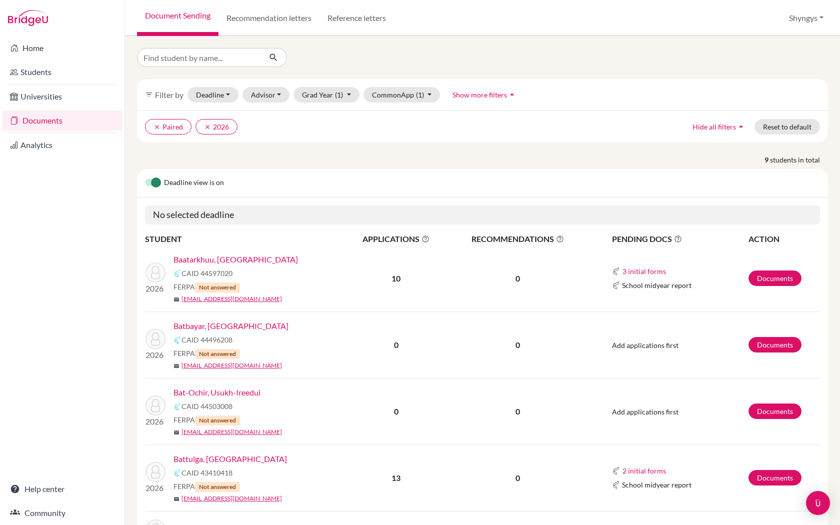
scroll to position [0, 0]
